Goal: Task Accomplishment & Management: Use online tool/utility

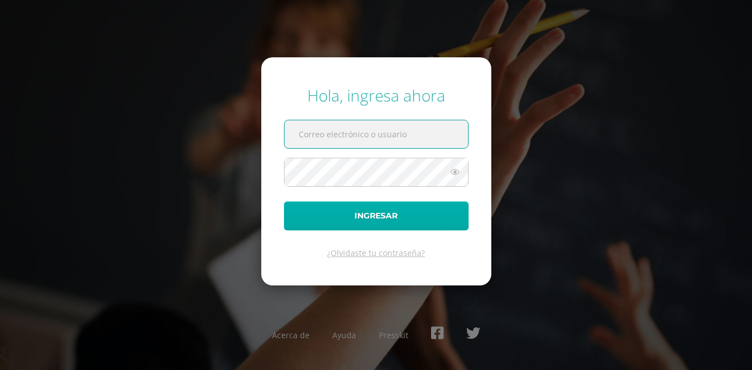
type input "[EMAIL_ADDRESS][PERSON_NAME][DOMAIN_NAME]"
click at [359, 185] on button "Ingresar" at bounding box center [376, 216] width 185 height 29
type input "[EMAIL_ADDRESS][PERSON_NAME][DOMAIN_NAME]"
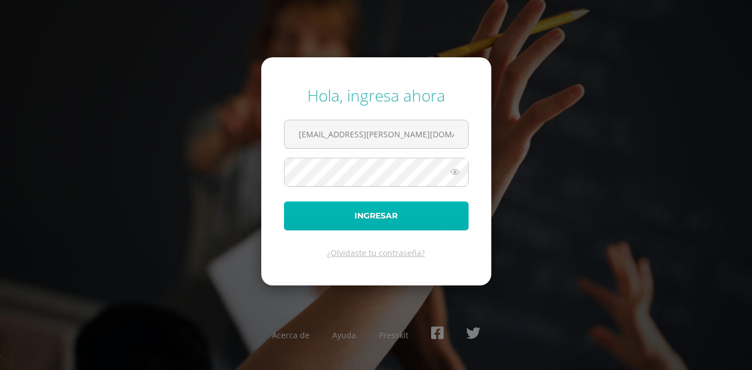
click at [402, 215] on button "Ingresar" at bounding box center [376, 216] width 185 height 29
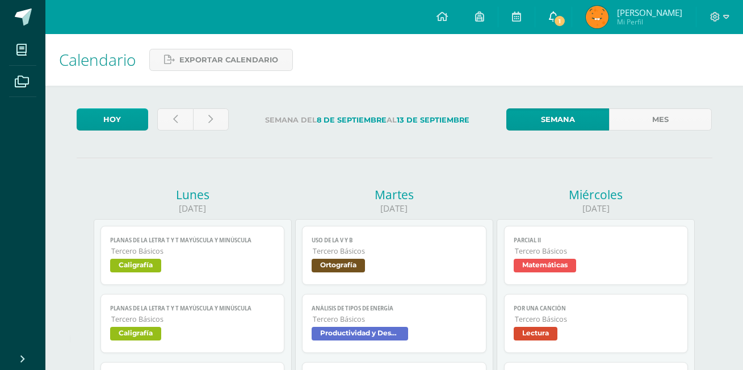
click at [566, 23] on span "1" at bounding box center [560, 21] width 12 height 12
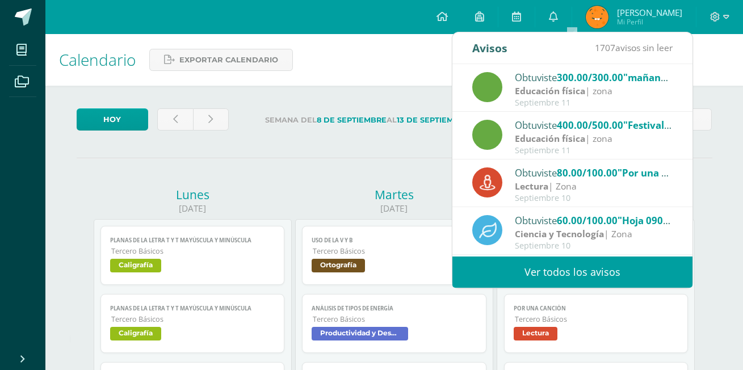
click at [368, 55] on div "Calendario Exportar calendario" at bounding box center [394, 60] width 698 height 52
